Goal: Find specific page/section: Find specific page/section

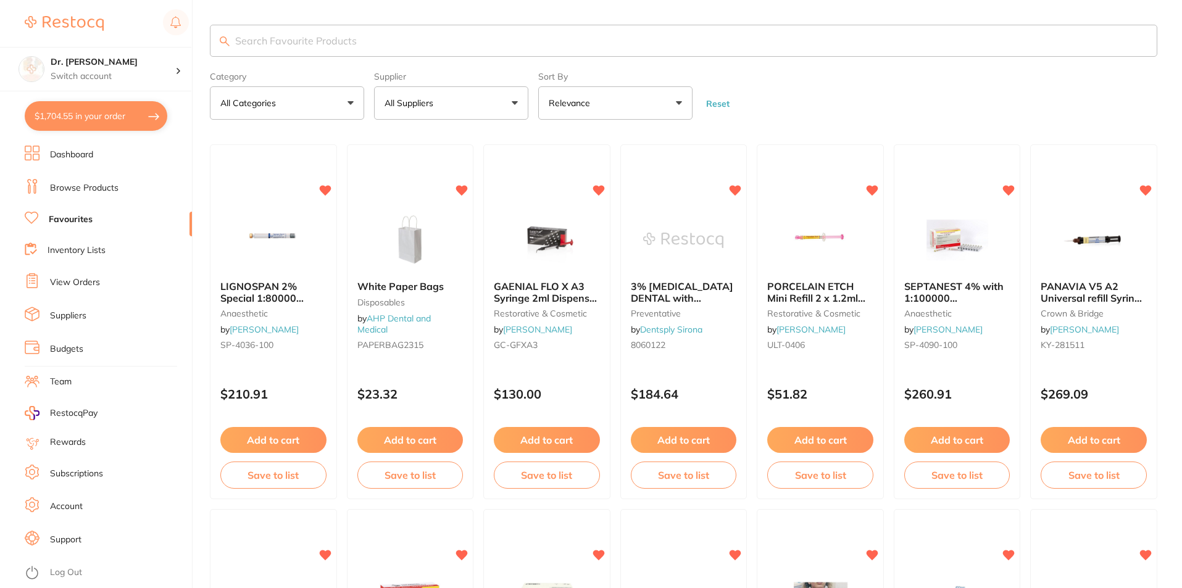
click at [278, 35] on input "search" at bounding box center [683, 41] width 947 height 32
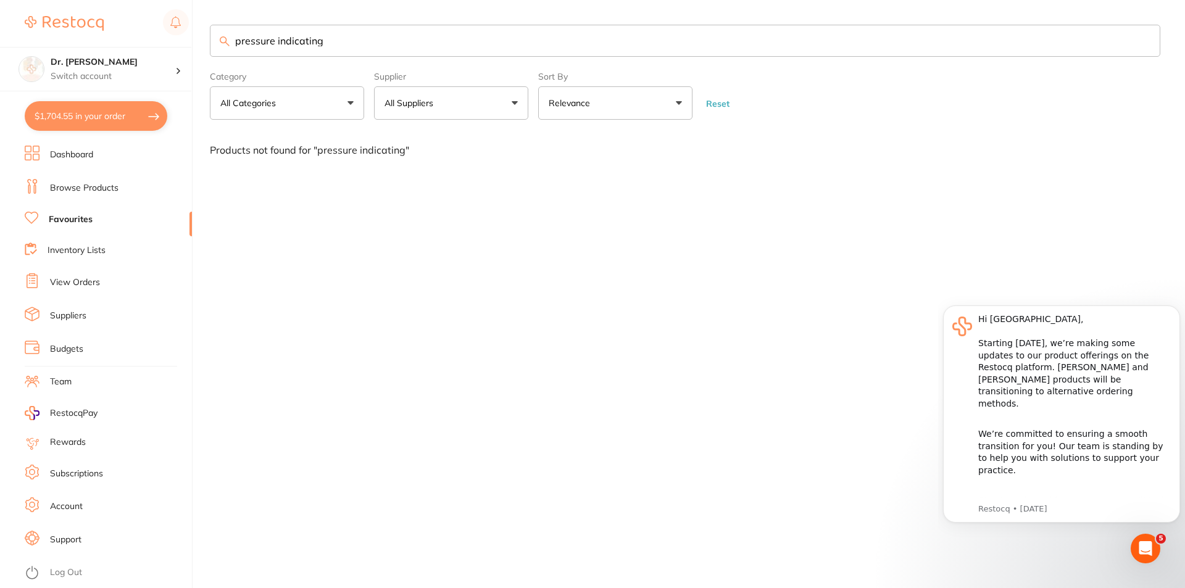
click at [323, 102] on button "All Categories" at bounding box center [287, 102] width 154 height 33
click at [273, 172] on strong "All Categories" at bounding box center [257, 177] width 65 height 11
click at [365, 46] on input "pressure indicating" at bounding box center [685, 41] width 951 height 32
drag, startPoint x: 368, startPoint y: 40, endPoint x: 164, endPoint y: 41, distance: 204.3
click at [164, 41] on div "$1,704.55 Dr. [PERSON_NAME] Switch account Dr. [PERSON_NAME] $1,704.55 in your …" at bounding box center [592, 294] width 1185 height 588
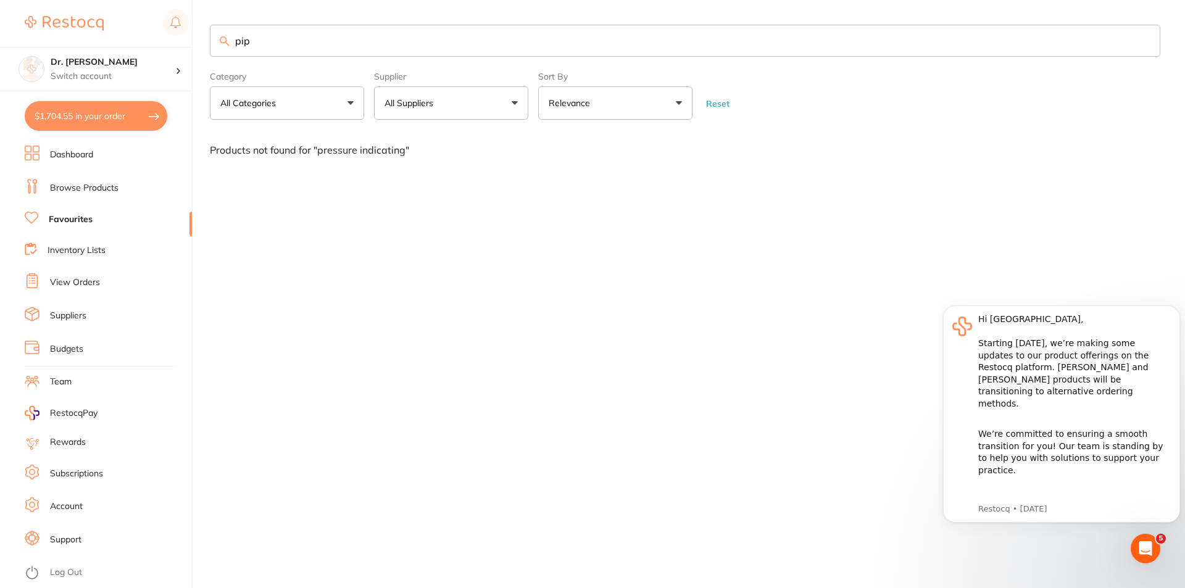
type input "pip"
drag, startPoint x: 306, startPoint y: 39, endPoint x: 194, endPoint y: 44, distance: 112.4
click at [194, 44] on div "$1,704.55 Dr. [PERSON_NAME] Switch account Dr. [PERSON_NAME] $1,704.55 in your …" at bounding box center [592, 294] width 1185 height 588
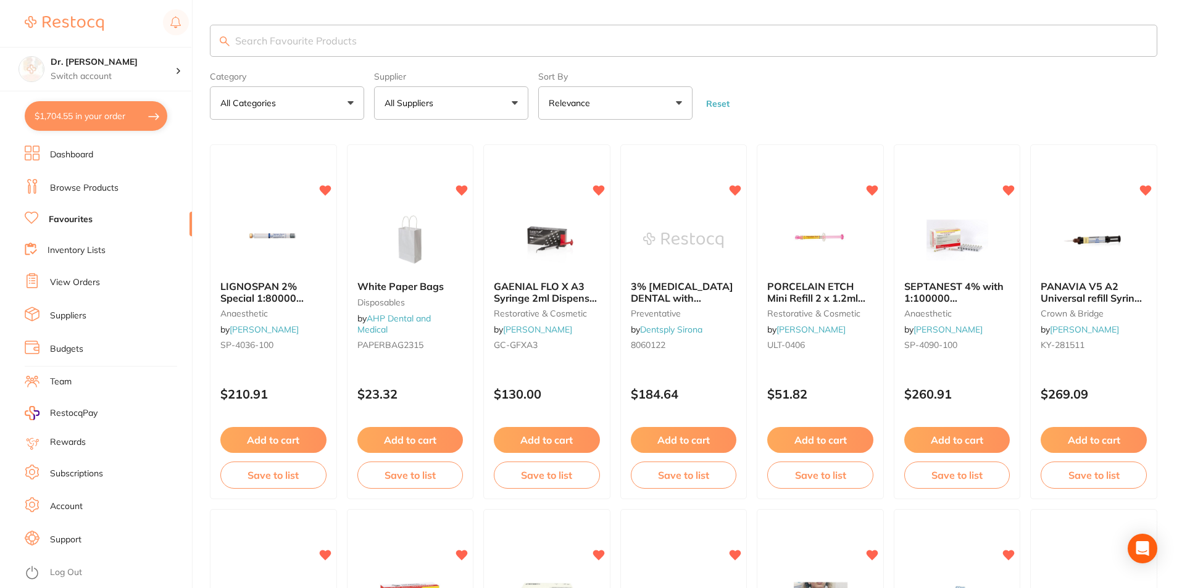
click at [326, 101] on button "All Categories" at bounding box center [287, 102] width 154 height 33
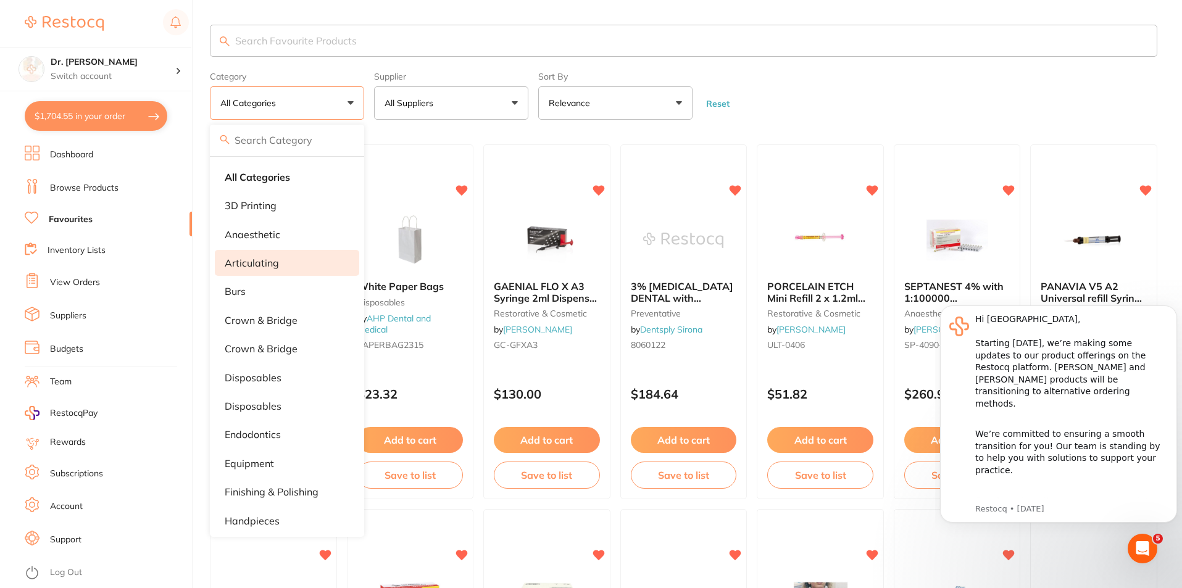
click at [275, 261] on p "articulating" at bounding box center [252, 262] width 54 height 11
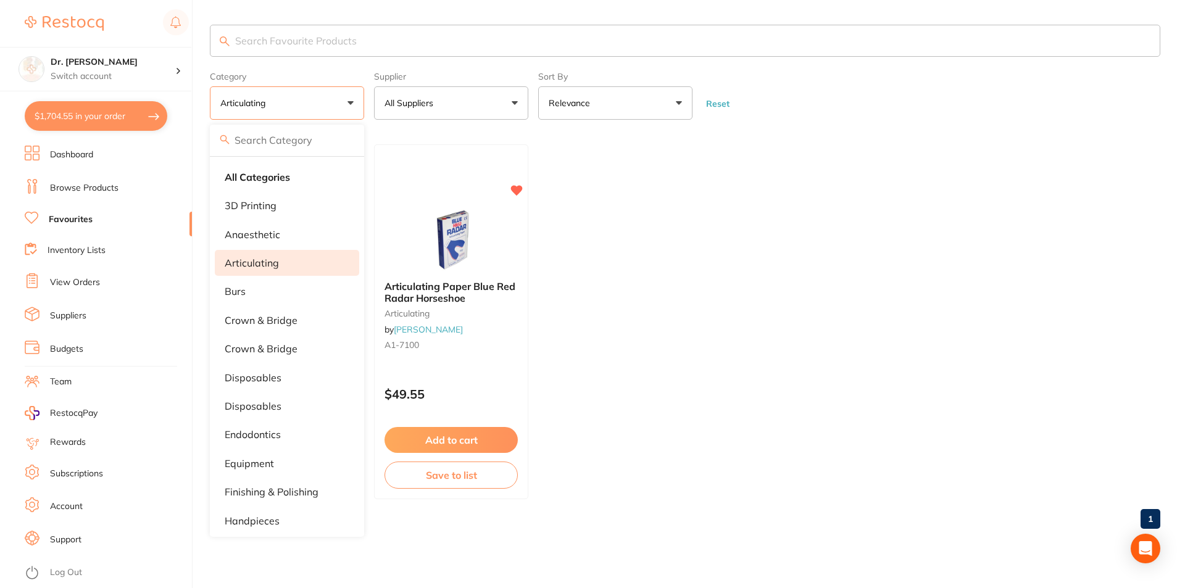
click at [599, 260] on ul "OCCLUDE Green Crown Adjustment Spray 23g articulating by [PERSON_NAME] [PERSON_…" at bounding box center [685, 321] width 951 height 355
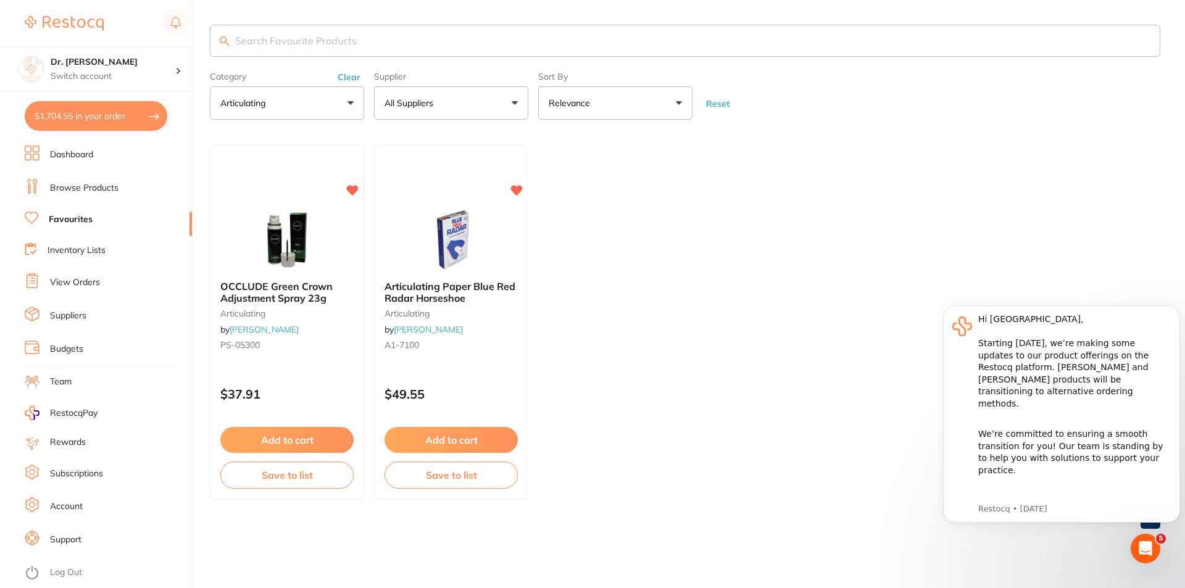
click at [340, 100] on button "articulating" at bounding box center [287, 102] width 154 height 33
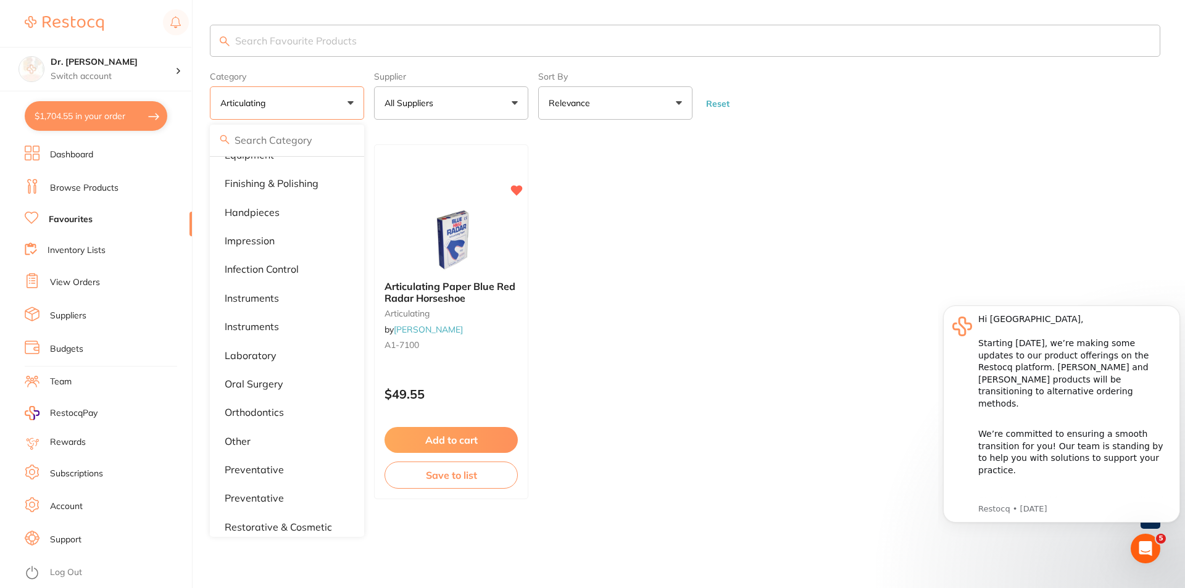
scroll to position [408, 0]
